Goal: Task Accomplishment & Management: Manage account settings

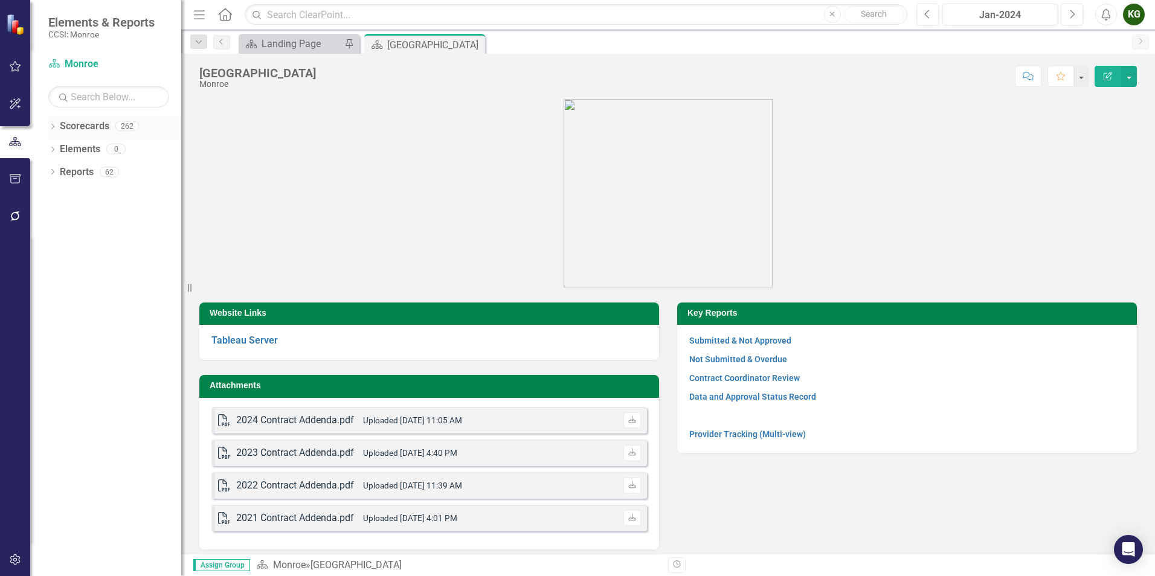
click at [56, 126] on icon "Dropdown" at bounding box center [52, 127] width 8 height 7
click at [55, 150] on icon "Dropdown" at bounding box center [58, 148] width 9 height 7
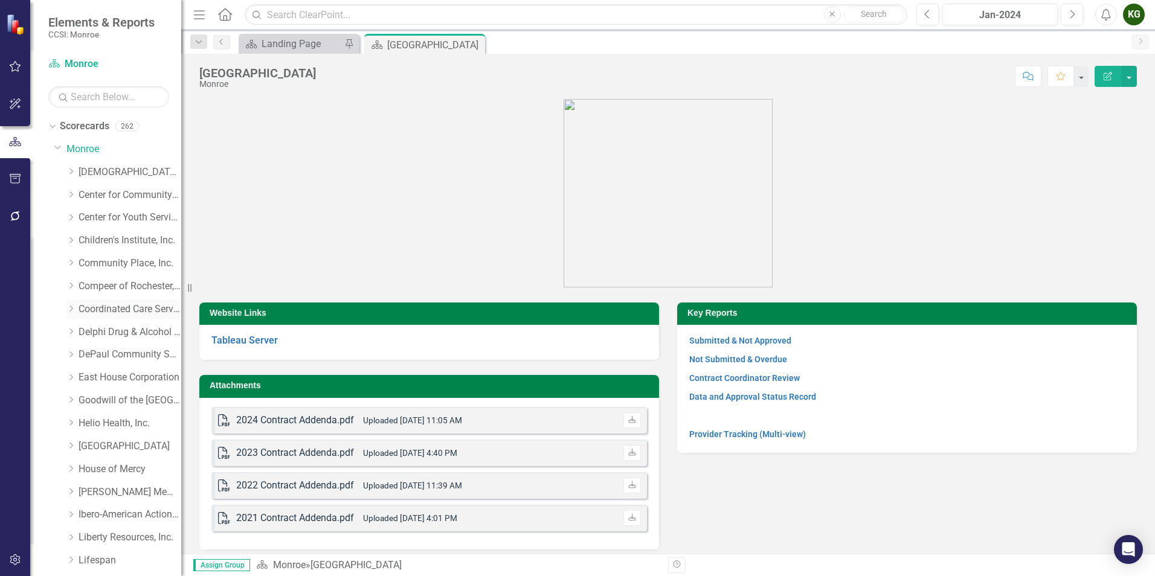
click at [73, 310] on icon "Dropdown" at bounding box center [70, 308] width 9 height 7
click at [119, 311] on link "Coordinated Care Services Inc." at bounding box center [130, 310] width 103 height 14
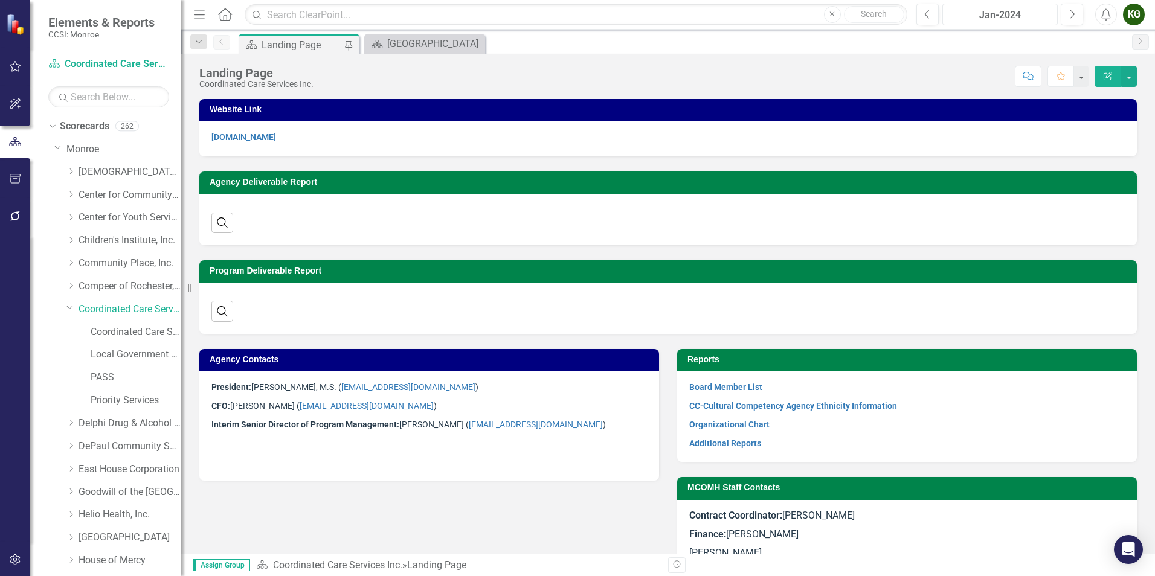
click at [1001, 18] on div "Jan-2024" at bounding box center [1000, 15] width 107 height 15
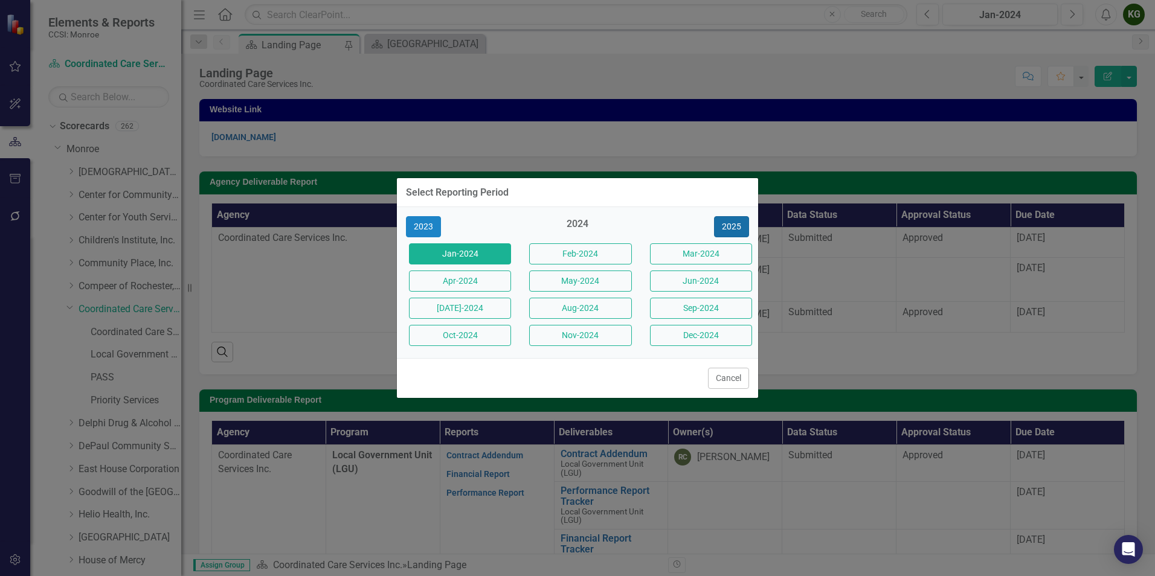
drag, startPoint x: 730, startPoint y: 220, endPoint x: 722, endPoint y: 236, distance: 17.6
click at [730, 221] on button "2025" at bounding box center [731, 226] width 35 height 21
click at [546, 304] on button "Aug-2025" at bounding box center [580, 308] width 102 height 21
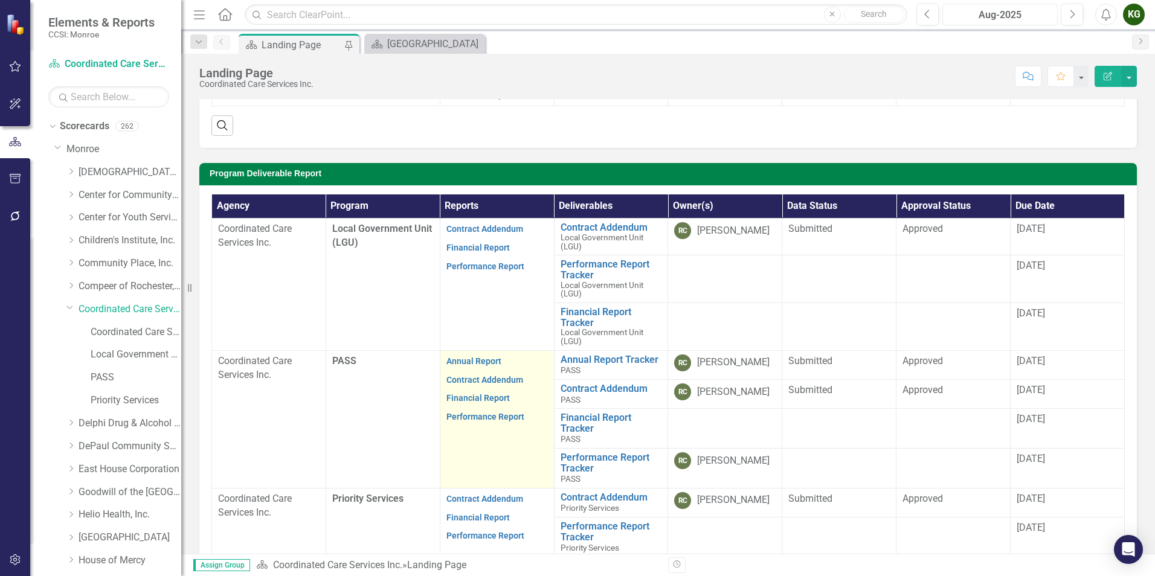
scroll to position [302, 0]
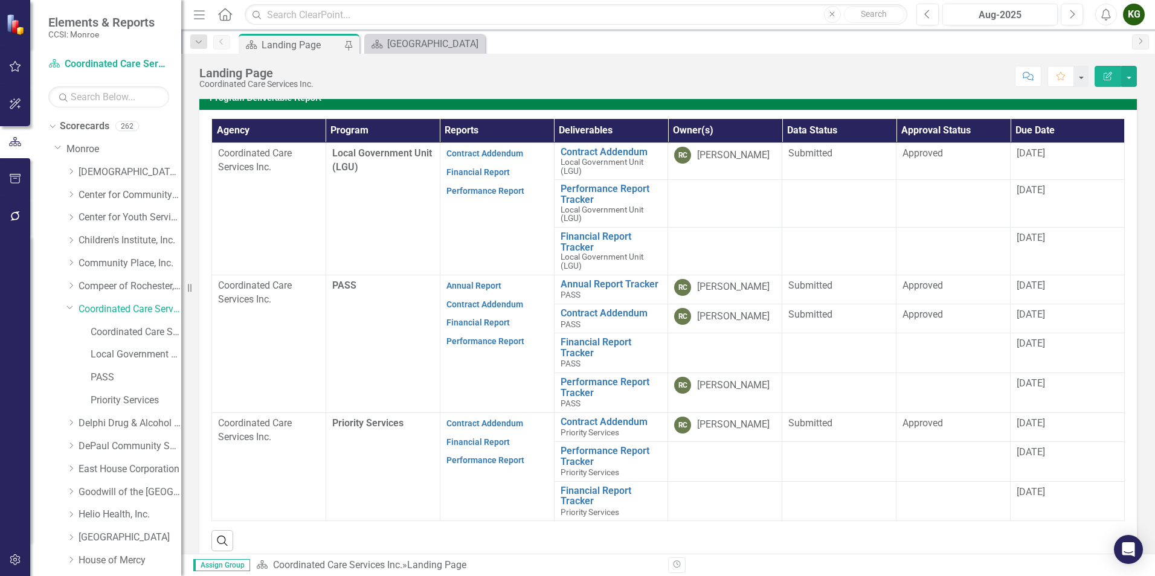
click at [1135, 20] on div "KG" at bounding box center [1134, 15] width 22 height 22
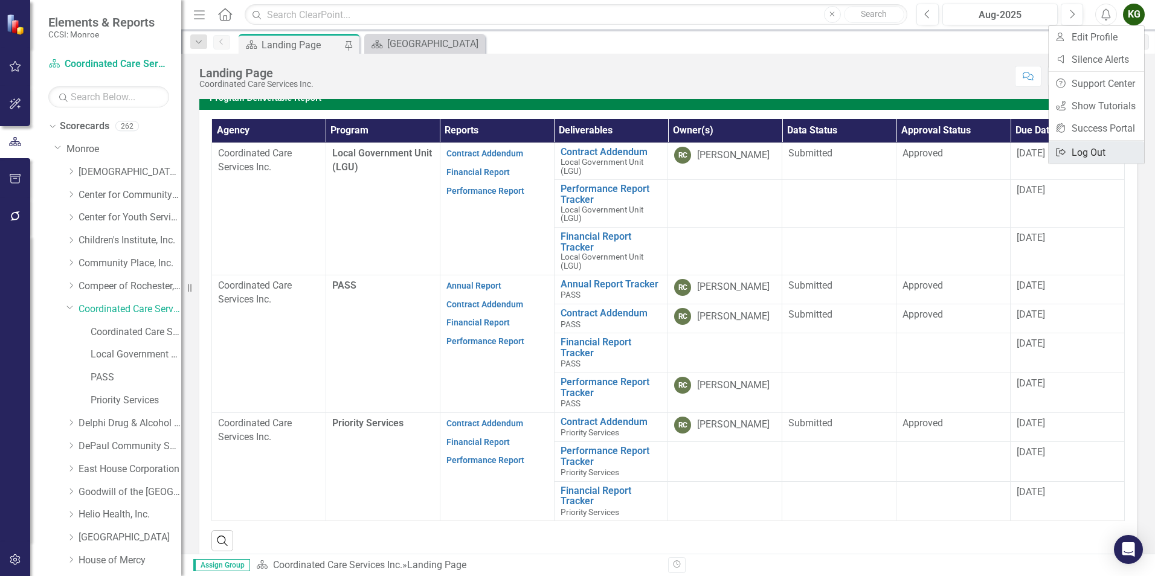
click at [1082, 153] on link "Logout Log Out" at bounding box center [1096, 152] width 95 height 22
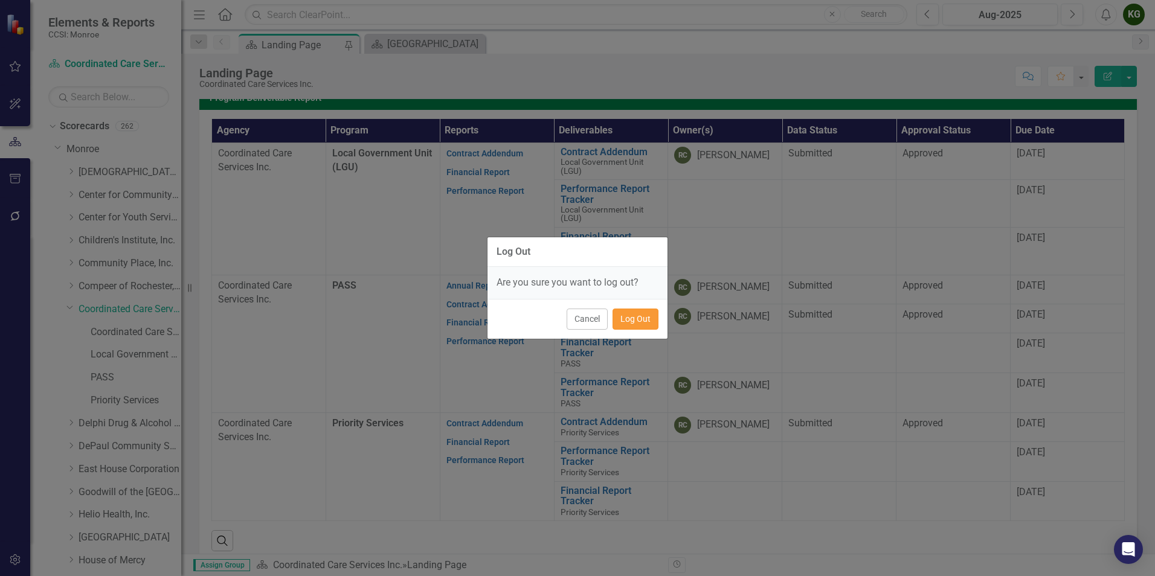
click at [643, 318] on button "Log Out" at bounding box center [636, 319] width 46 height 21
